Goal: Obtain resource: Download file/media

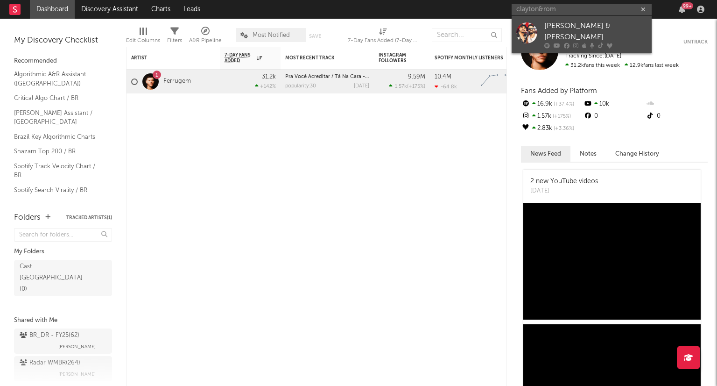
type input "clayton&rom"
click at [564, 29] on div "[PERSON_NAME] & [PERSON_NAME]" at bounding box center [595, 32] width 103 height 22
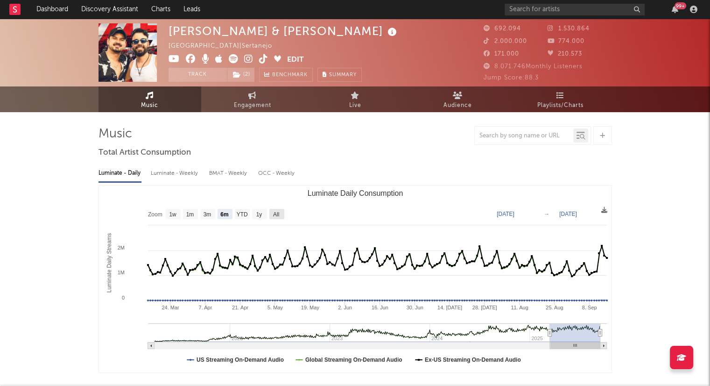
click at [275, 217] on text "All" at bounding box center [276, 214] width 6 height 7
select select "All"
type input "[DATE]"
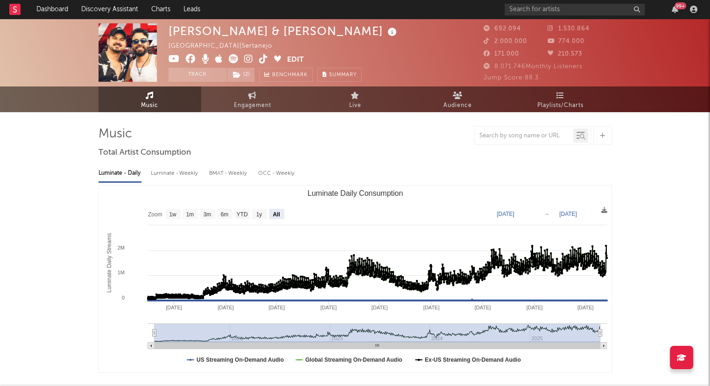
click at [183, 171] on div "Luminate - Weekly" at bounding box center [175, 173] width 49 height 16
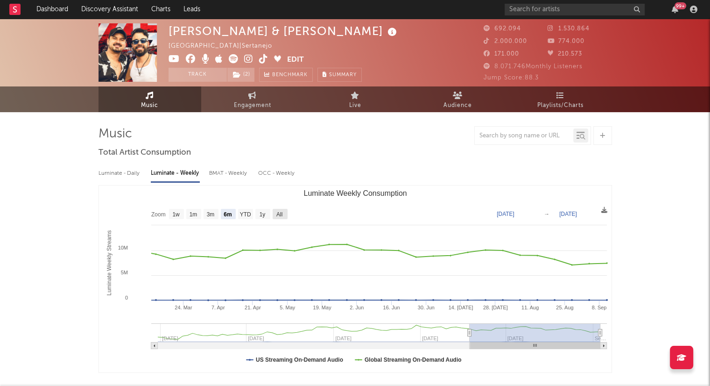
click at [281, 215] on text "All" at bounding box center [279, 214] width 6 height 7
select select "All"
type input "[DATE]"
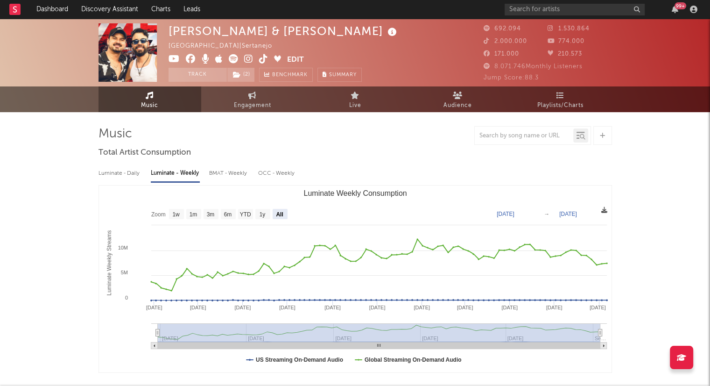
drag, startPoint x: 605, startPoint y: 210, endPoint x: 603, endPoint y: 205, distance: 5.5
click at [605, 212] on icon at bounding box center [604, 210] width 6 height 6
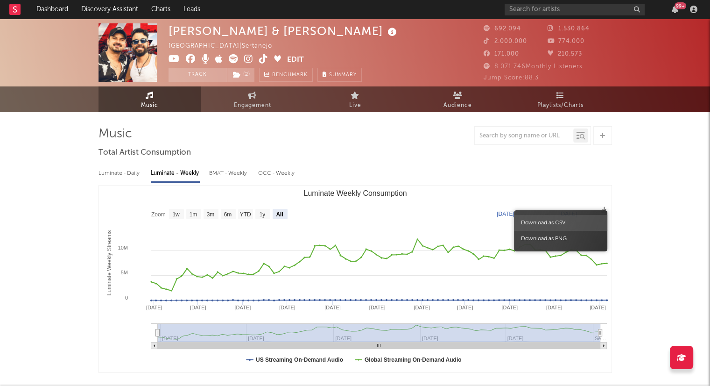
click at [558, 225] on span "Download as CSV" at bounding box center [560, 223] width 93 height 16
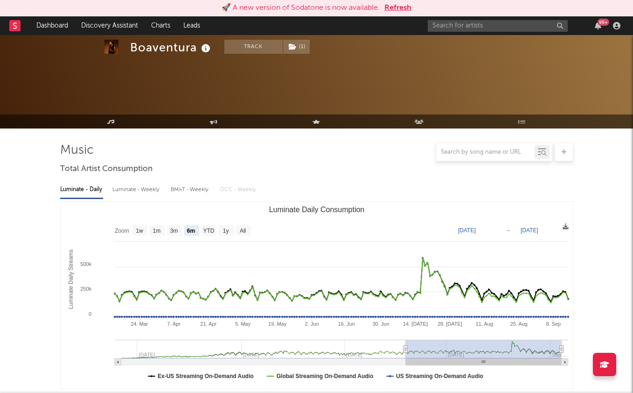
select select "6m"
